Goal: Communication & Community: Answer question/provide support

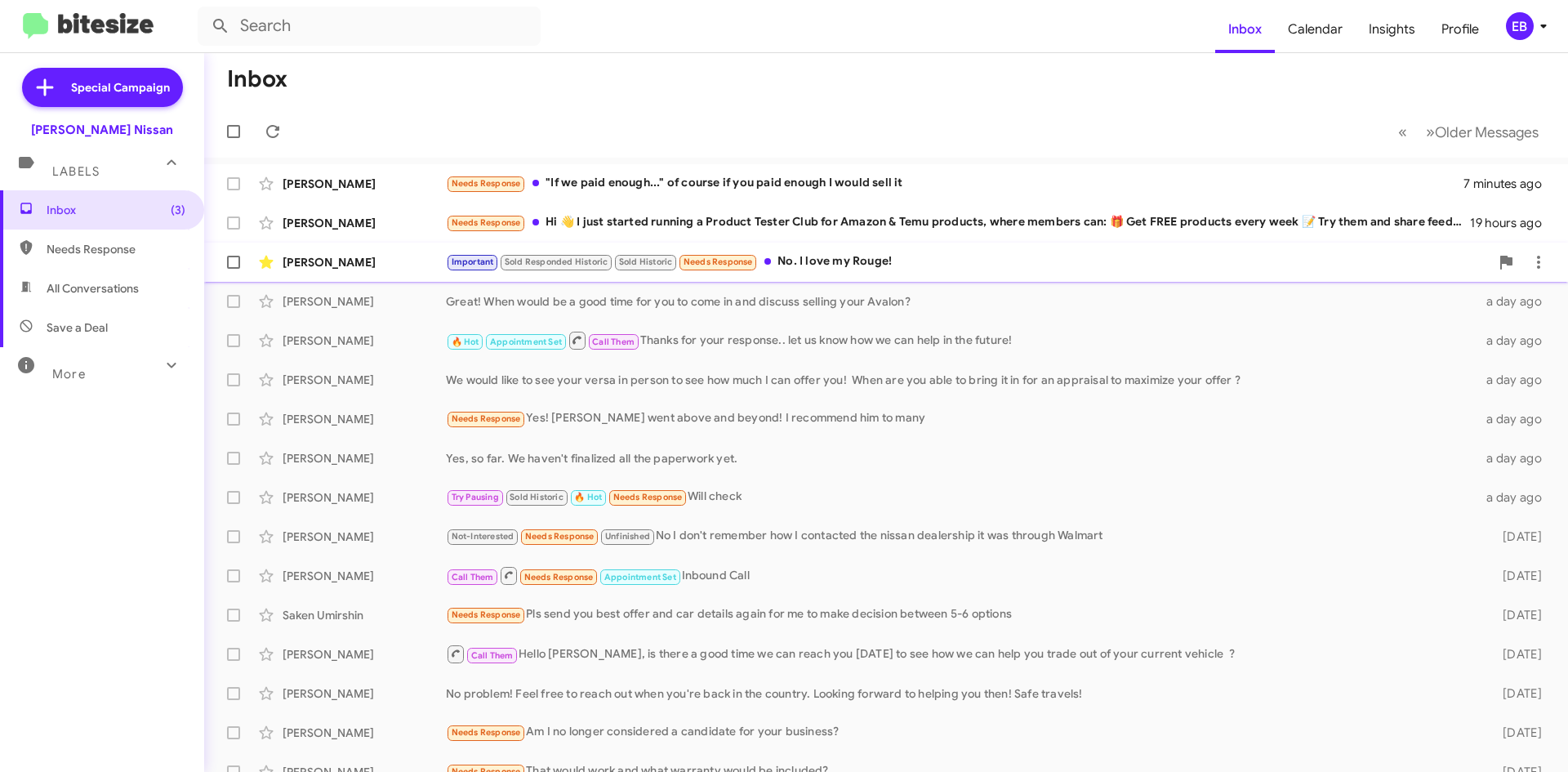
click at [882, 264] on div "Important Sold Responded Historic Sold Historic Needs Response No. I love my Ro…" at bounding box center [967, 261] width 1044 height 18
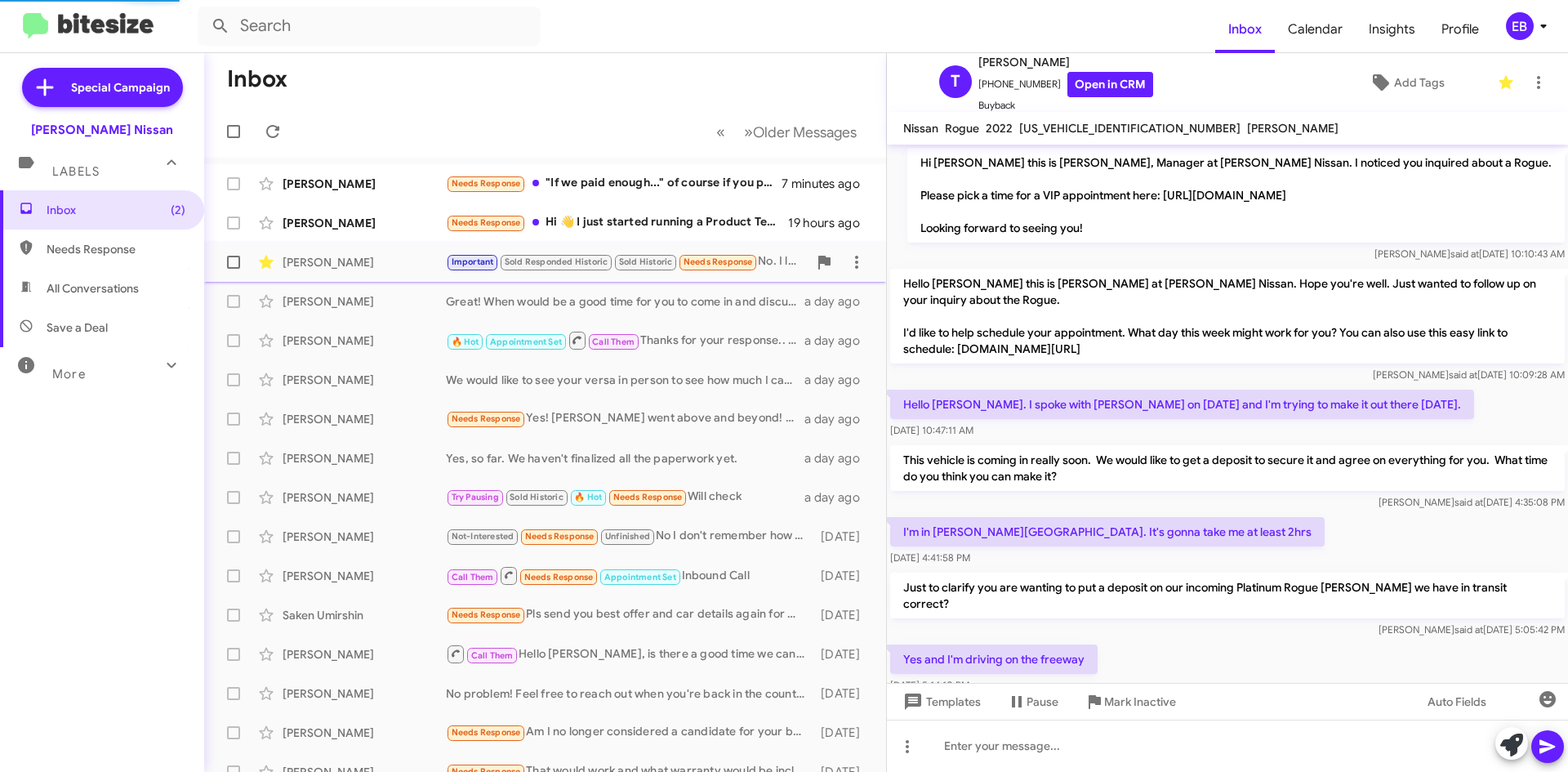
scroll to position [366, 0]
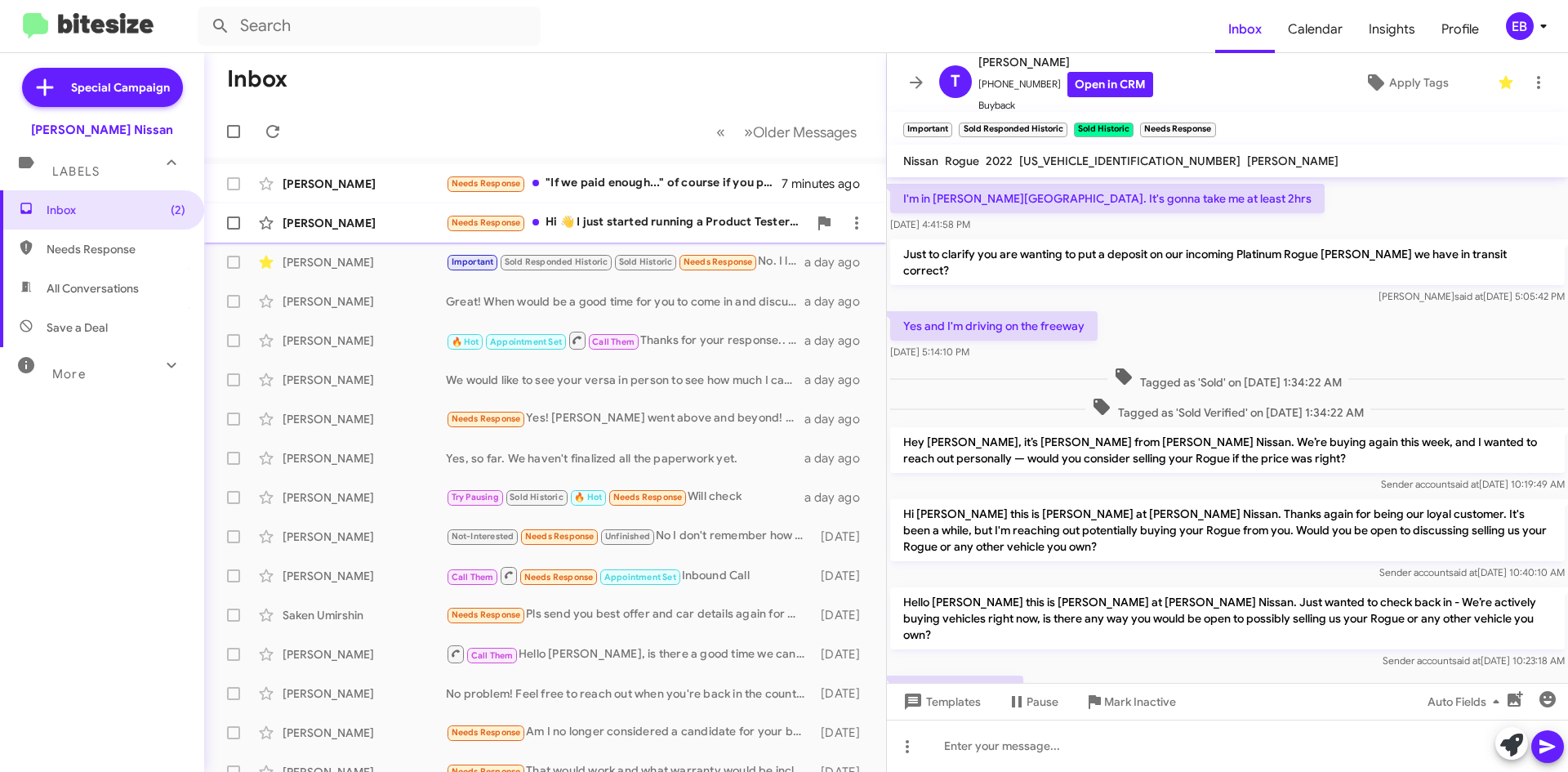
click at [650, 226] on div "Needs Response Hi 👋 I just started running a Product Tester Club for Amazon & T…" at bounding box center [626, 222] width 362 height 18
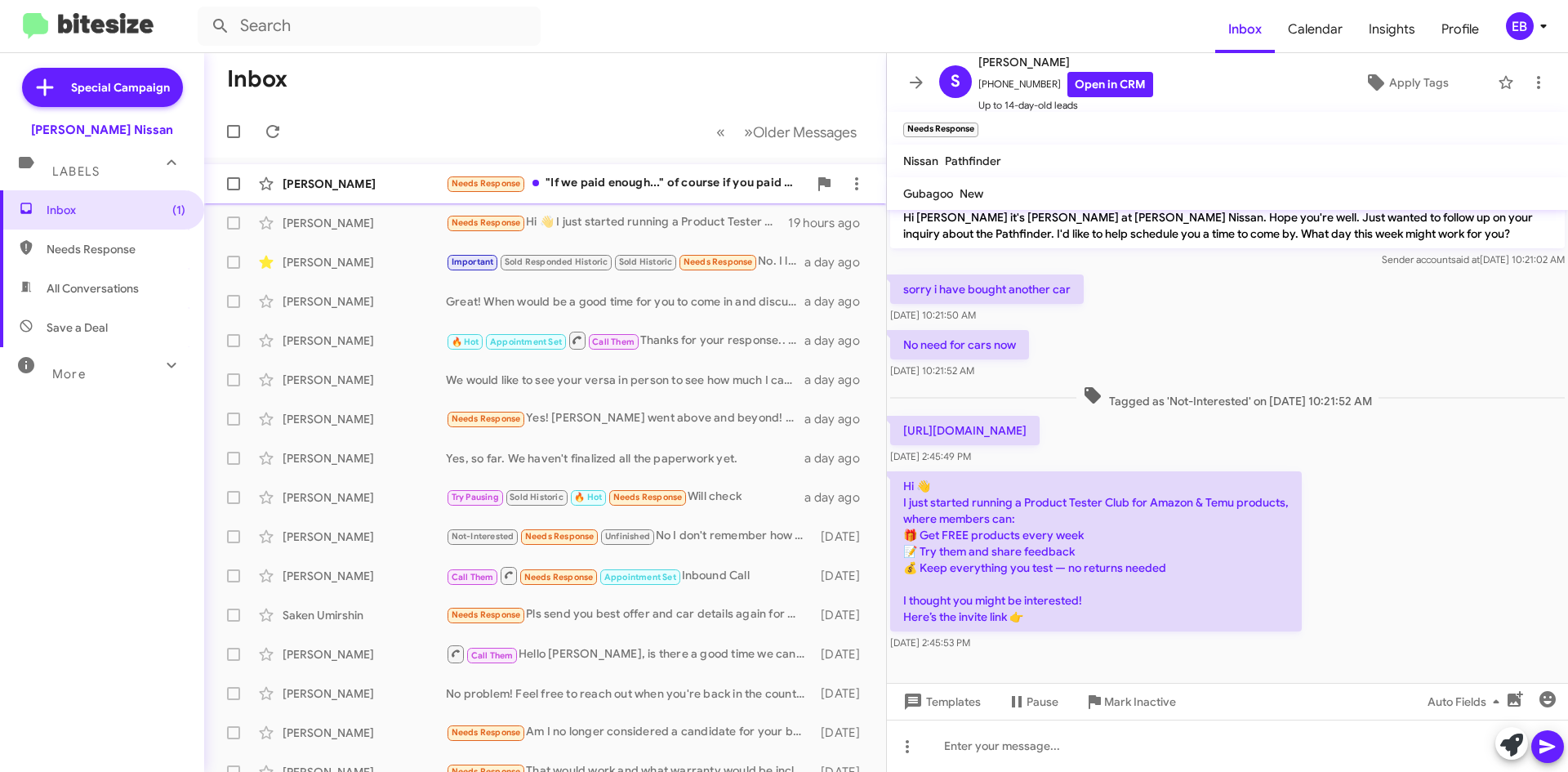
click at [593, 179] on div "Needs Response "If we paid enough..." of course if you paid enough I would sell…" at bounding box center [626, 183] width 362 height 18
